Goal: Information Seeking & Learning: Learn about a topic

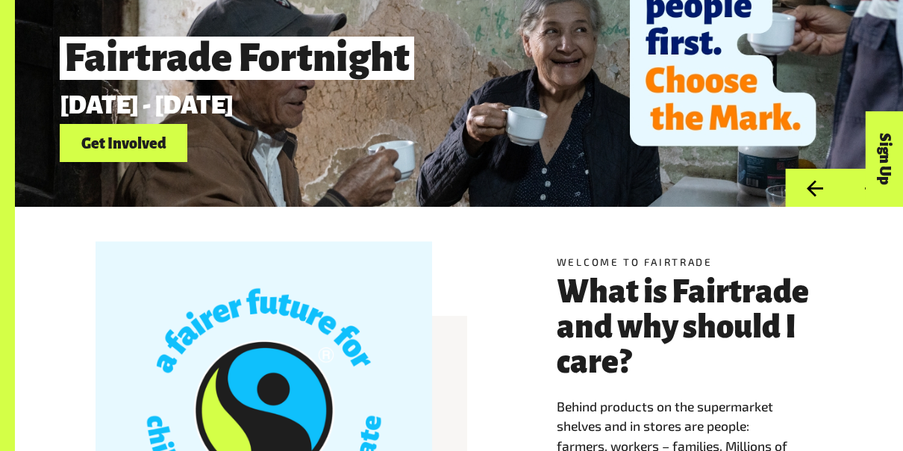
scroll to position [156, 0]
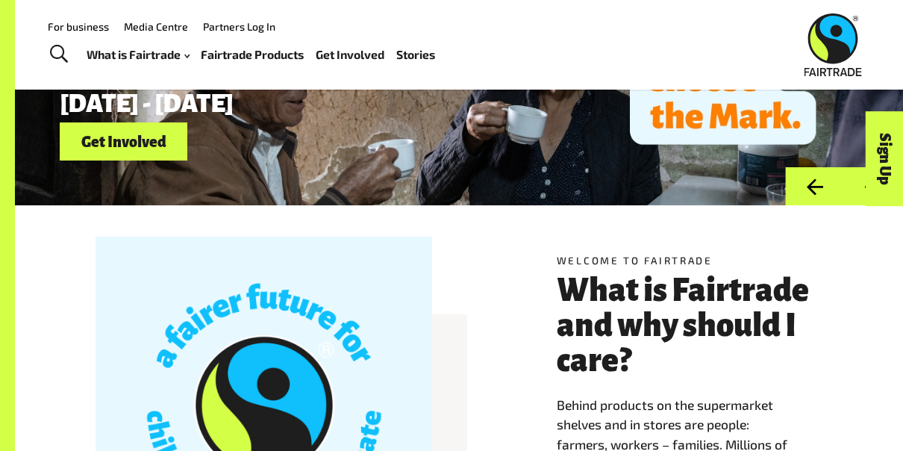
click at [150, 149] on link "Get Involved" at bounding box center [124, 141] width 128 height 38
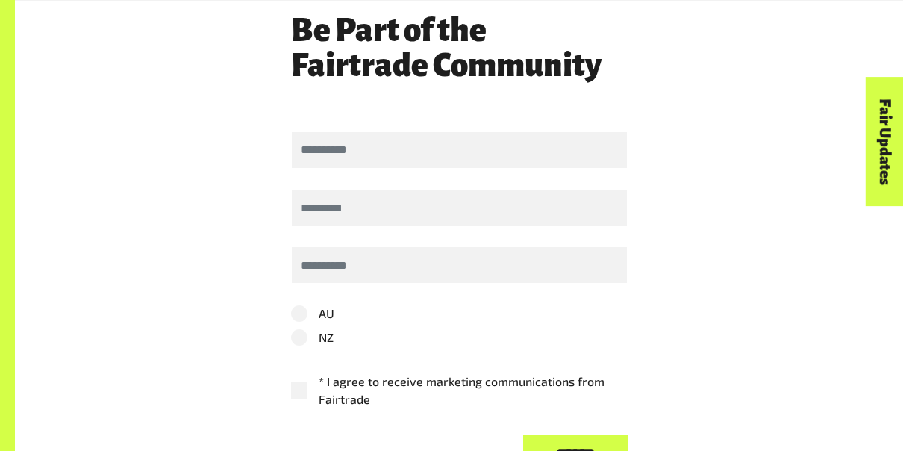
scroll to position [3250, 0]
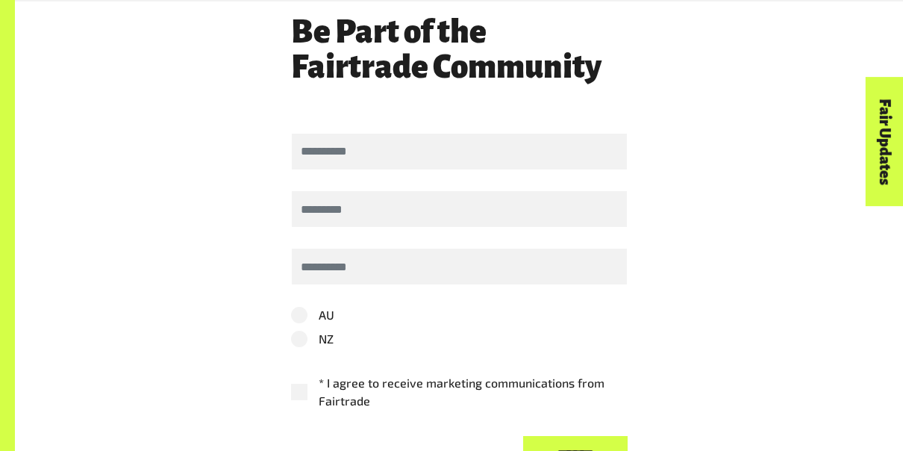
click at [297, 330] on label "NZ" at bounding box center [459, 339] width 337 height 18
click at [316, 374] on label "* I agree to receive marketing communications from Fairtrade" at bounding box center [459, 392] width 337 height 36
click at [559, 436] on input "******" at bounding box center [575, 455] width 104 height 38
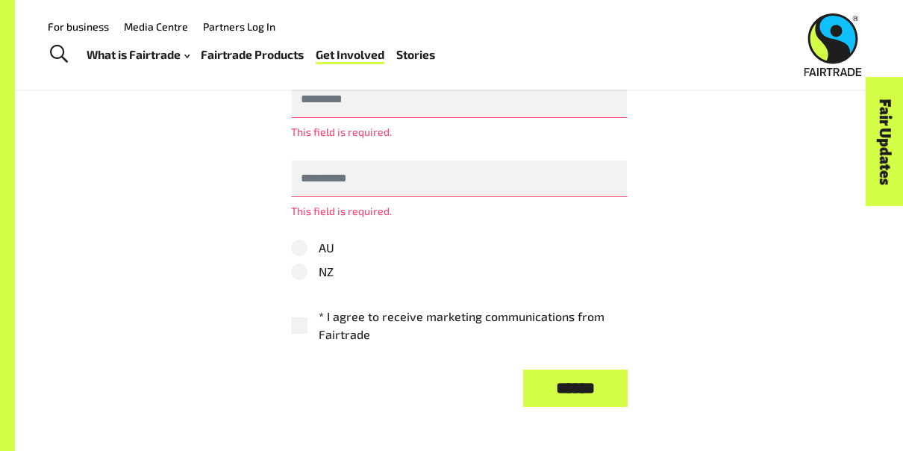
scroll to position [3422, 0]
click at [299, 263] on label "NZ" at bounding box center [459, 272] width 337 height 18
click at [301, 240] on label "AU" at bounding box center [459, 249] width 337 height 18
click at [308, 263] on label "NZ" at bounding box center [459, 272] width 337 height 18
click at [308, 240] on label "AU" at bounding box center [459, 249] width 337 height 18
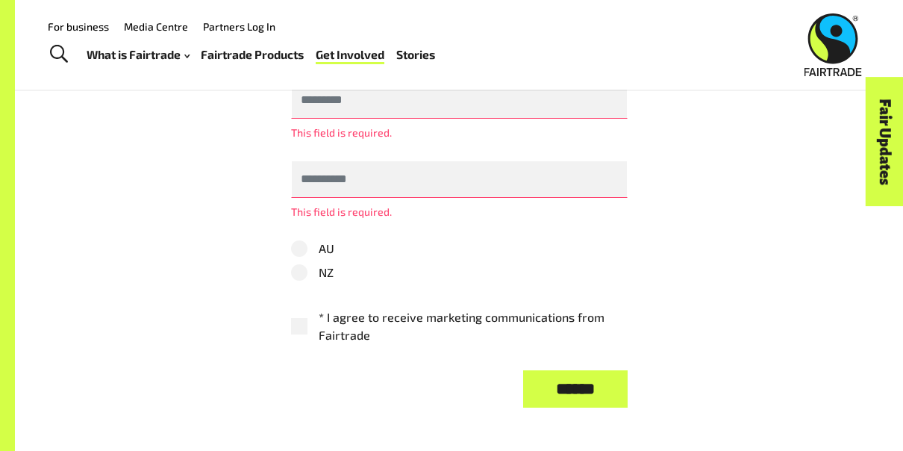
click at [291, 308] on label "* I agree to receive marketing communications from Fairtrade" at bounding box center [459, 326] width 337 height 36
click at [841, 60] on img at bounding box center [832, 44] width 57 height 63
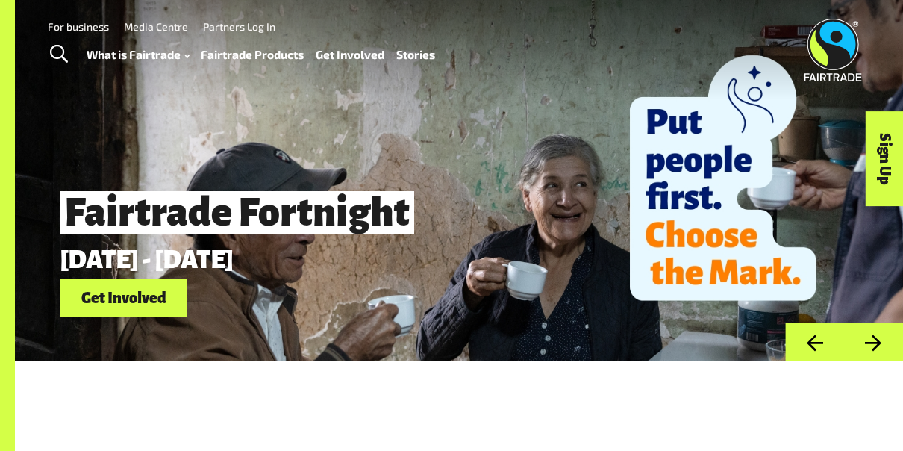
click at [69, 47] on link "Toggle Search" at bounding box center [58, 54] width 37 height 37
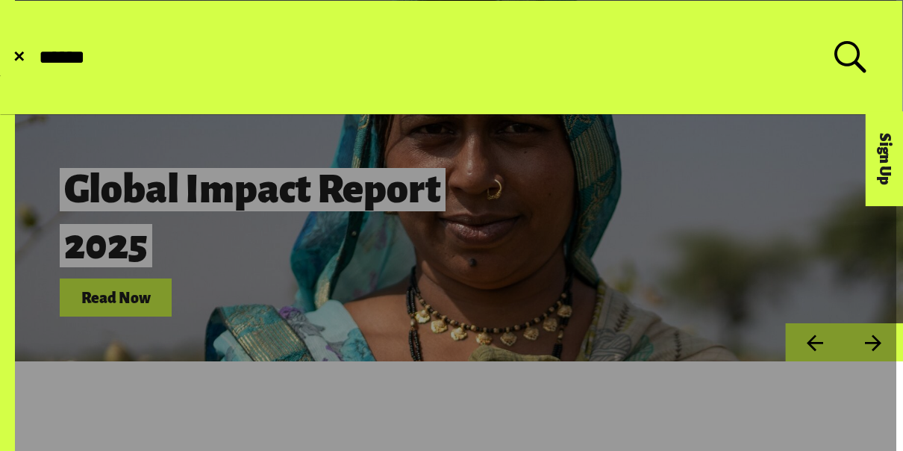
type input "******"
click at [37, 57] on button "Submit Search" at bounding box center [37, 57] width 1 height 1
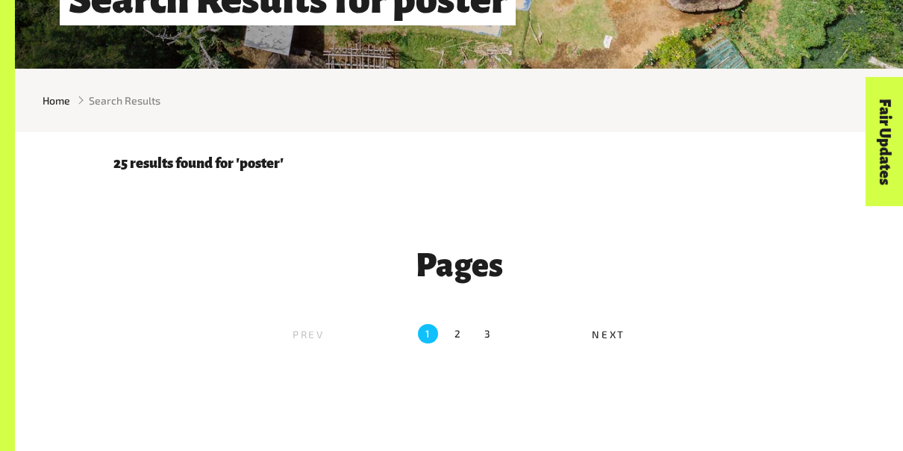
scroll to position [323, 0]
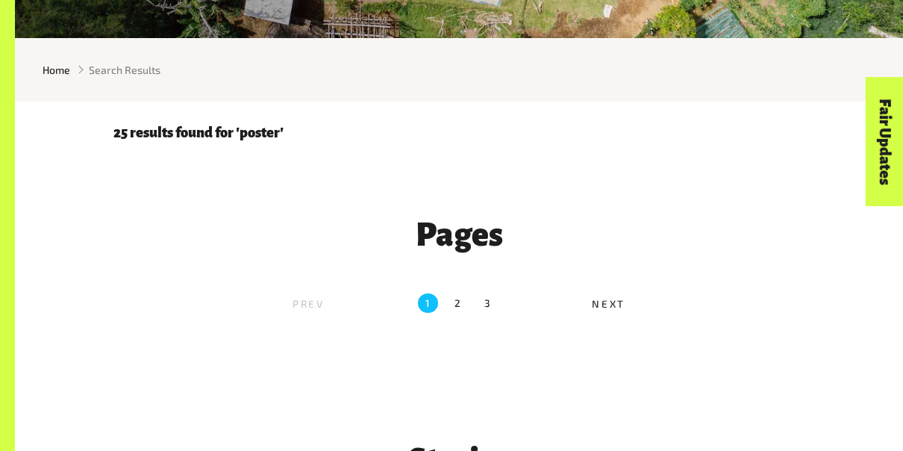
click at [460, 302] on label "2" at bounding box center [459, 303] width 20 height 20
click at [452, 313] on label "2" at bounding box center [459, 303] width 20 height 20
click at [516, 258] on div "Pages Prev 1 2 3 Next" at bounding box center [458, 266] width 709 height 130
click at [455, 313] on label "2" at bounding box center [459, 303] width 20 height 20
click at [464, 302] on label "2" at bounding box center [459, 303] width 20 height 20
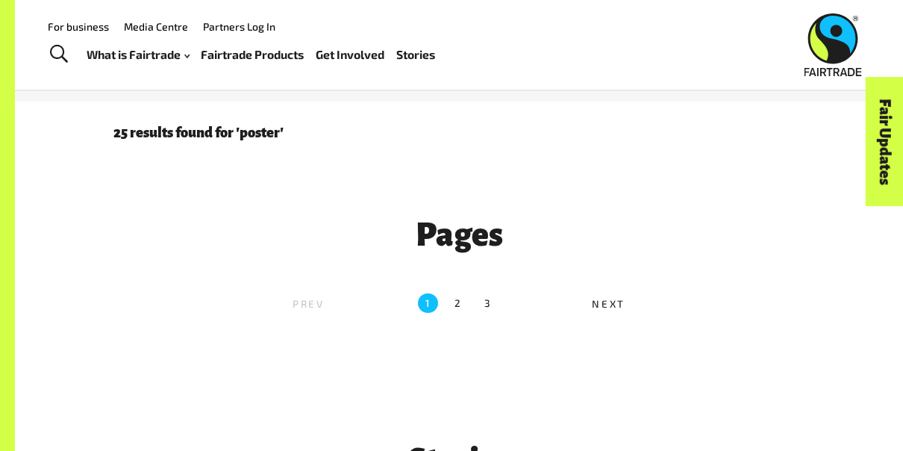
click at [405, 60] on link "Stories" at bounding box center [415, 54] width 39 height 21
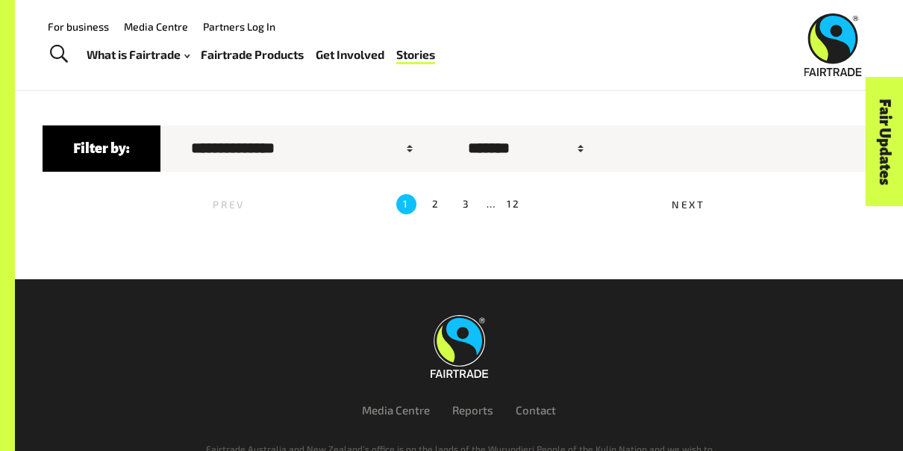
scroll to position [360, 0]
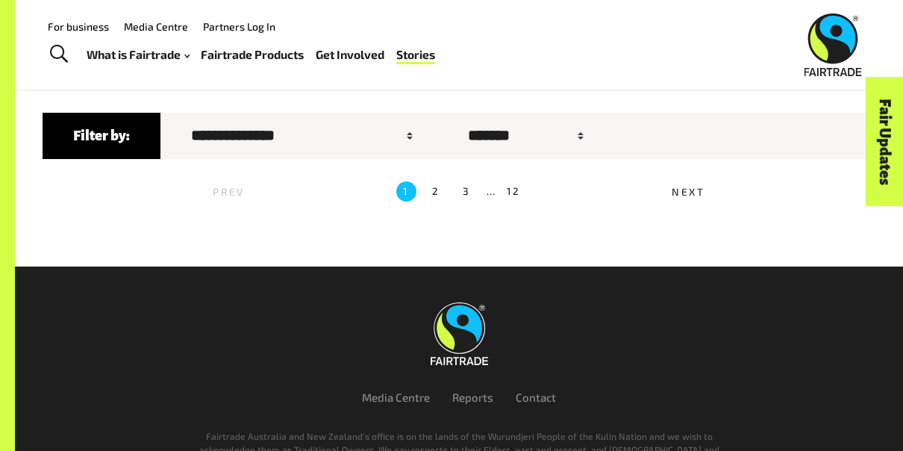
click at [223, 114] on form "**********" at bounding box center [459, 166] width 888 height 202
click at [243, 142] on select "**********" at bounding box center [299, 136] width 246 height 34
select select "**"
click at [176, 122] on select "**********" at bounding box center [299, 136] width 246 height 34
click at [286, 189] on ul "Prev 1 2 3 … 12 Next" at bounding box center [459, 192] width 833 height 30
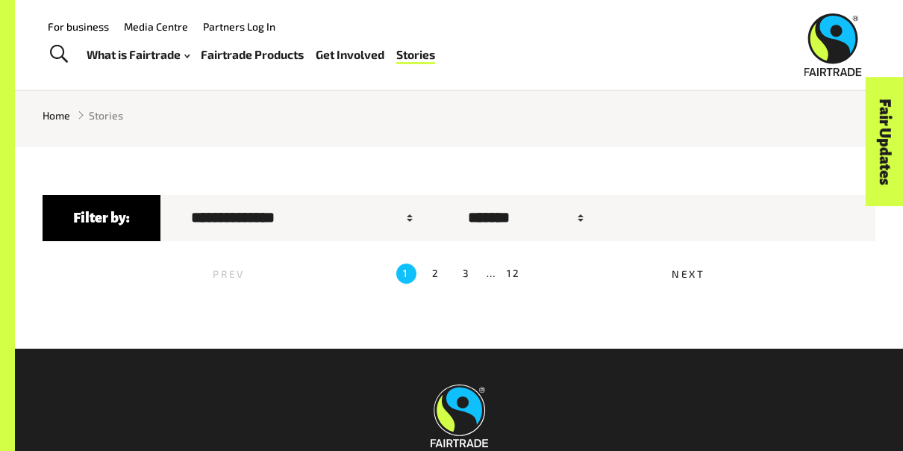
scroll to position [272, 0]
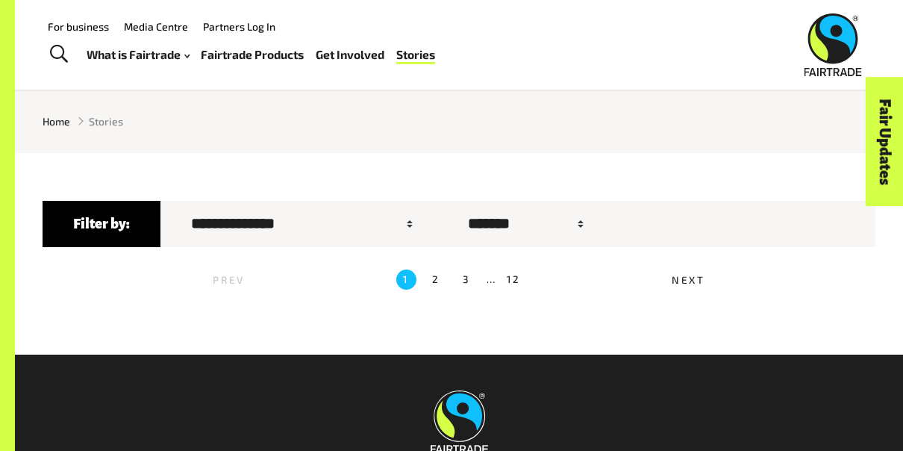
click at [832, 49] on img at bounding box center [832, 44] width 57 height 63
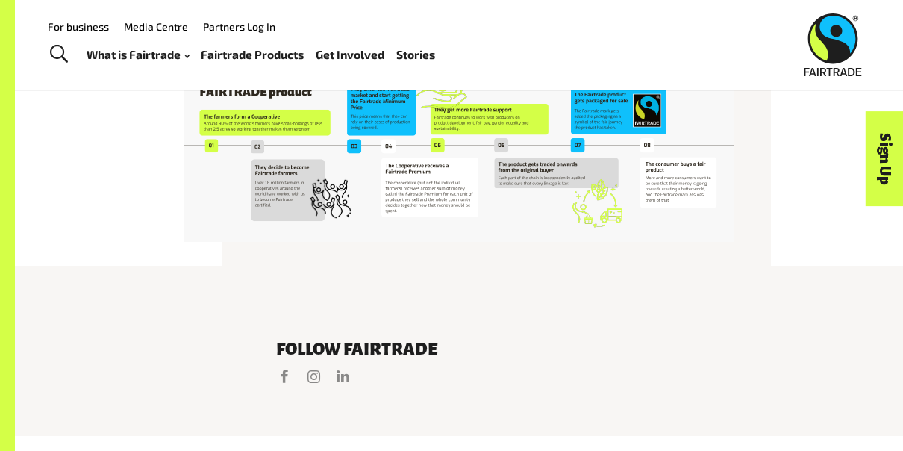
scroll to position [2745, 0]
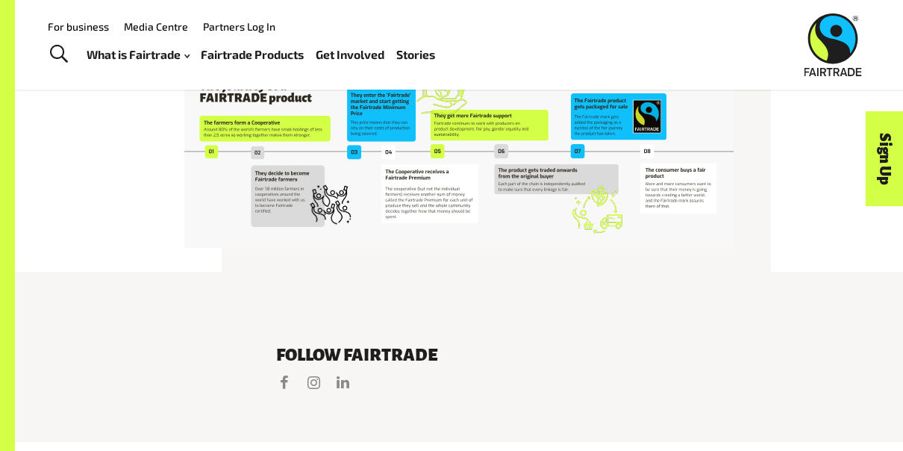
click at [561, 169] on img at bounding box center [458, 149] width 549 height 198
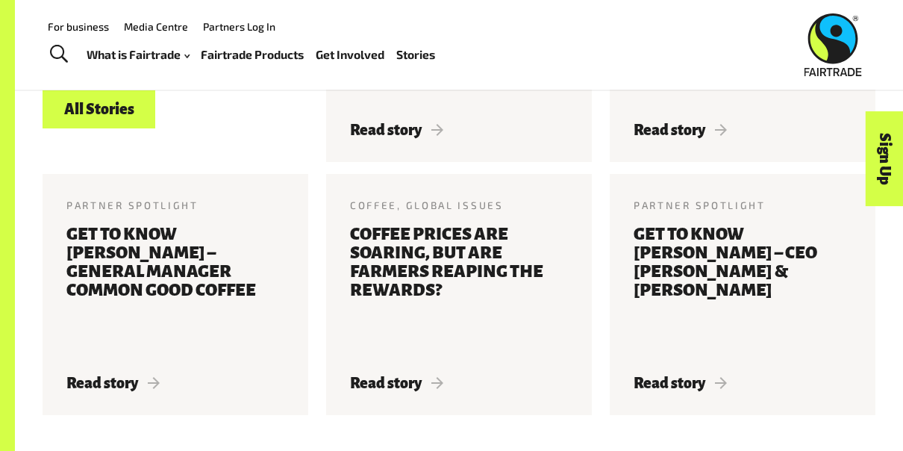
scroll to position [1712, 0]
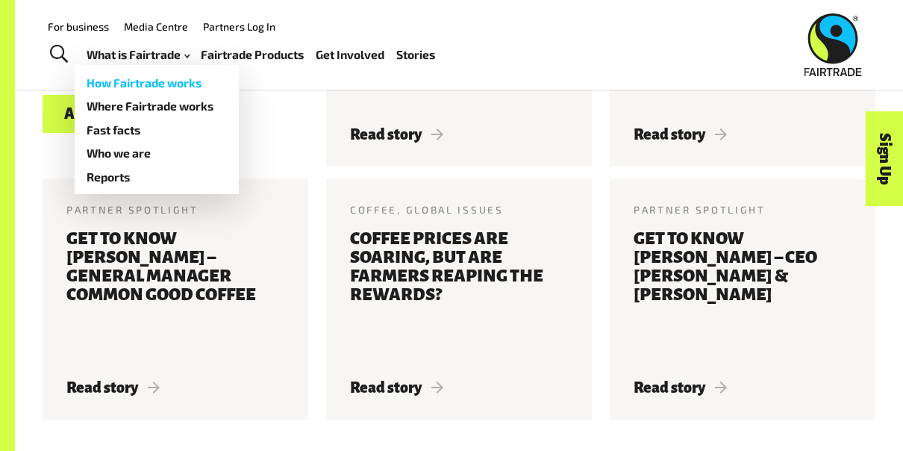
click at [189, 86] on link "How Fairtrade works" at bounding box center [157, 82] width 164 height 23
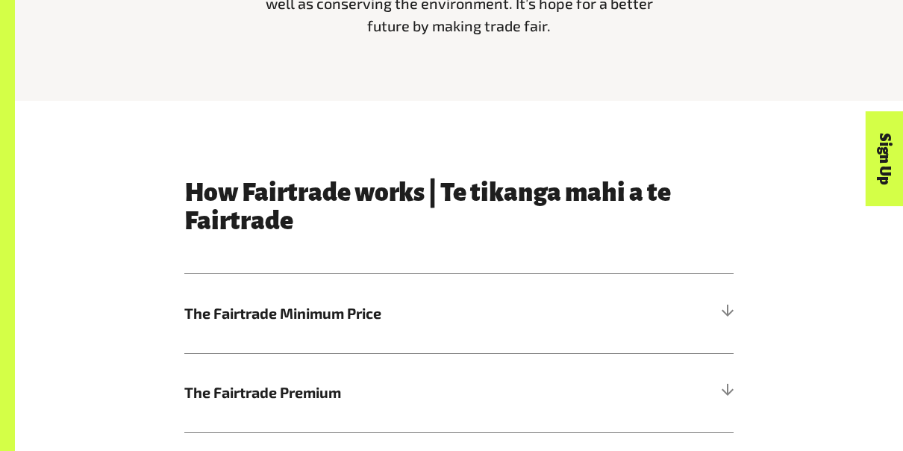
scroll to position [649, 0]
